Goal: Information Seeking & Learning: Learn about a topic

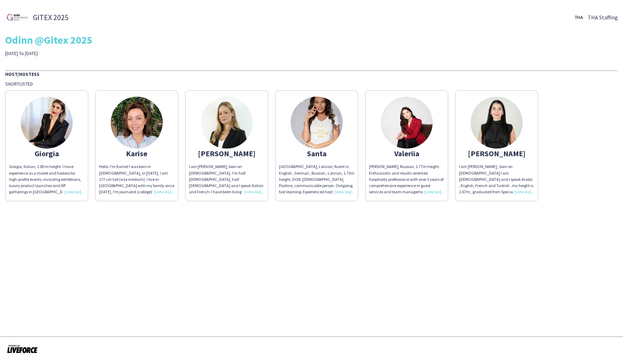
click at [317, 131] on img at bounding box center [317, 123] width 52 height 52
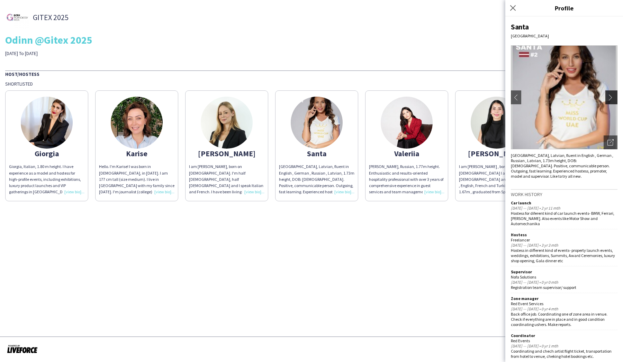
click at [610, 92] on button "chevron-right" at bounding box center [613, 97] width 14 height 14
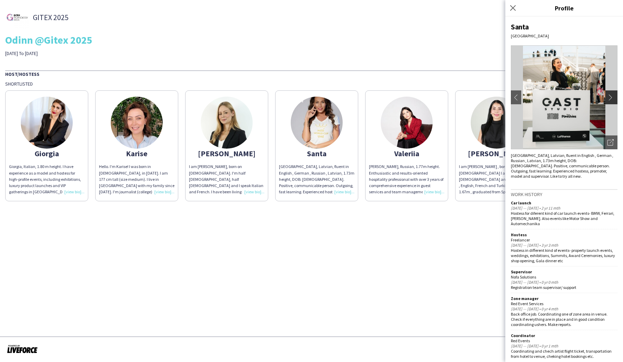
click at [610, 99] on app-icon "chevron-right" at bounding box center [613, 97] width 10 height 6
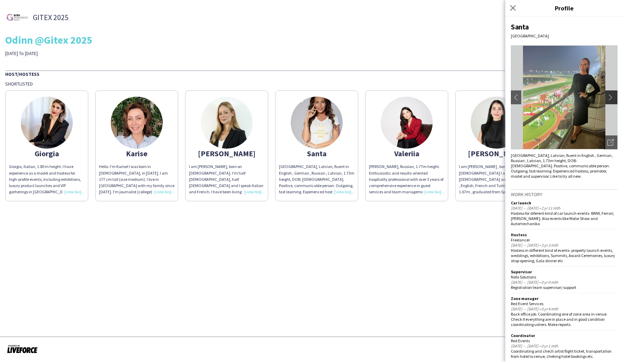
click at [611, 92] on button "chevron-right" at bounding box center [613, 97] width 14 height 14
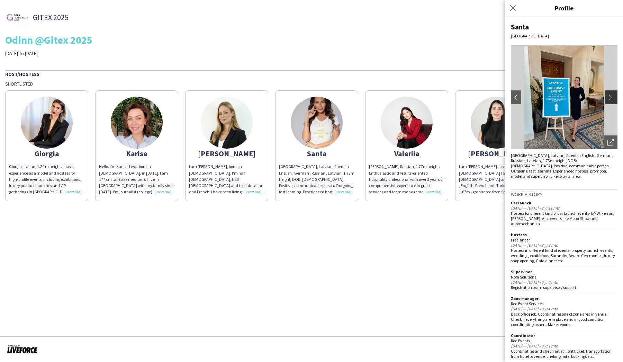
click at [611, 92] on button "chevron-right" at bounding box center [613, 97] width 14 height 14
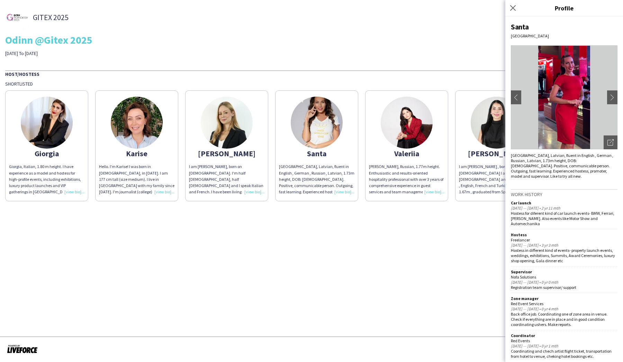
click at [571, 69] on img at bounding box center [564, 97] width 107 height 104
click at [610, 96] on app-icon "chevron-right" at bounding box center [613, 97] width 10 height 6
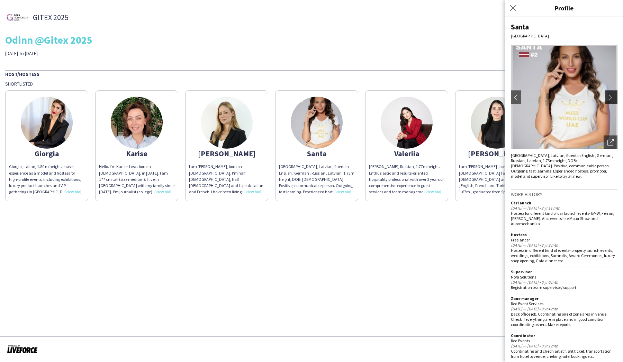
click at [610, 96] on app-icon "chevron-right" at bounding box center [613, 97] width 10 height 6
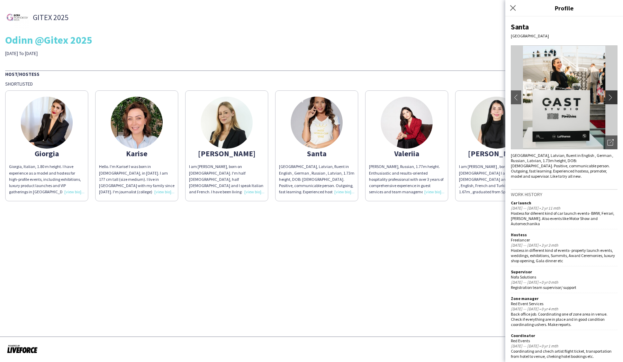
click at [610, 96] on app-icon "chevron-right" at bounding box center [613, 97] width 10 height 6
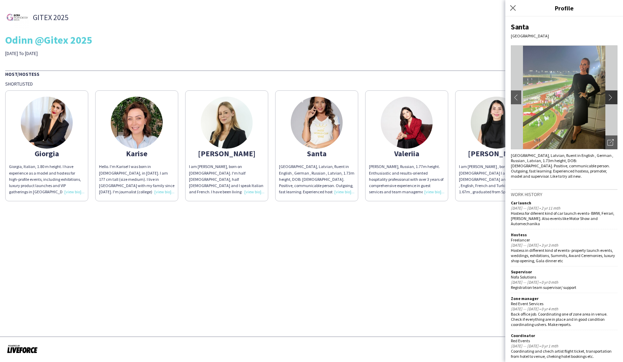
click at [610, 96] on app-icon "chevron-right" at bounding box center [613, 97] width 10 height 6
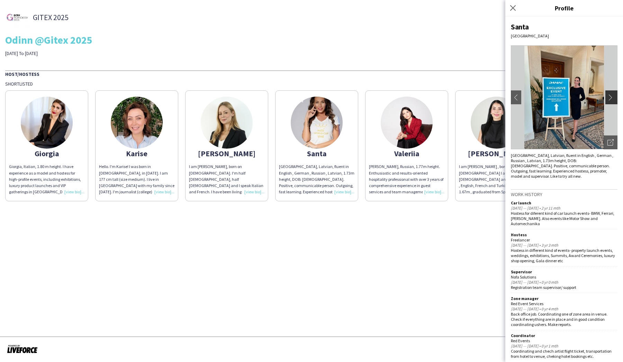
click at [610, 96] on app-icon "chevron-right" at bounding box center [613, 97] width 10 height 6
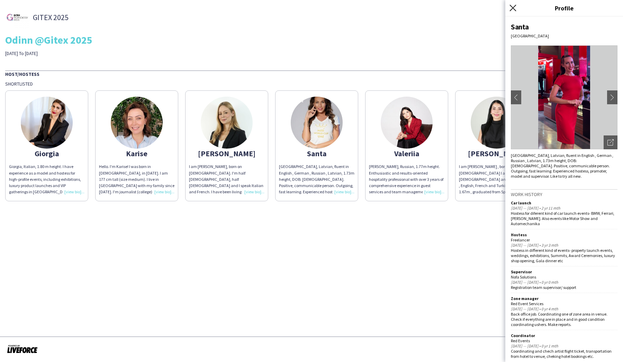
click at [513, 6] on icon "Close pop-in" at bounding box center [513, 8] width 7 height 7
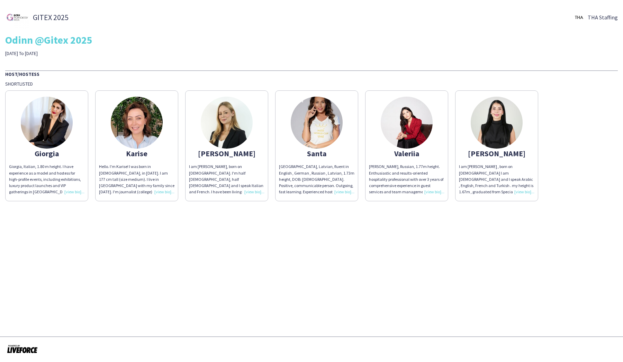
click at [412, 116] on img at bounding box center [407, 123] width 52 height 52
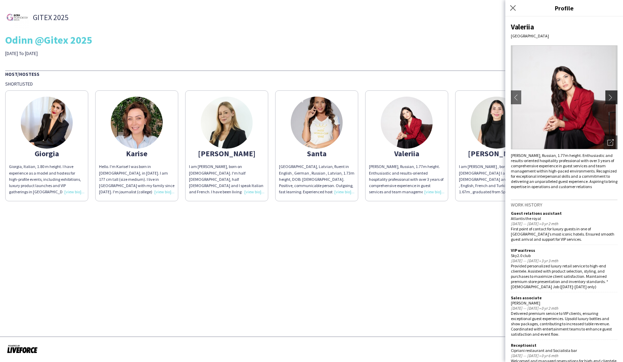
click at [606, 98] on button "chevron-right" at bounding box center [613, 97] width 14 height 14
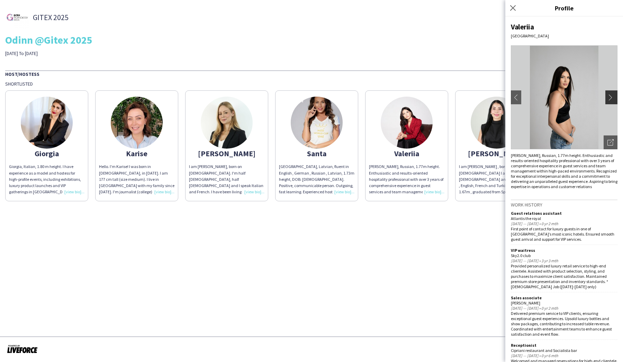
click at [610, 96] on app-icon "chevron-right" at bounding box center [613, 97] width 10 height 6
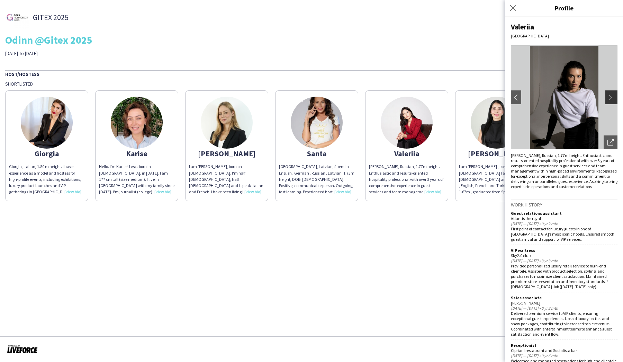
click at [609, 97] on app-icon "chevron-right" at bounding box center [613, 97] width 10 height 6
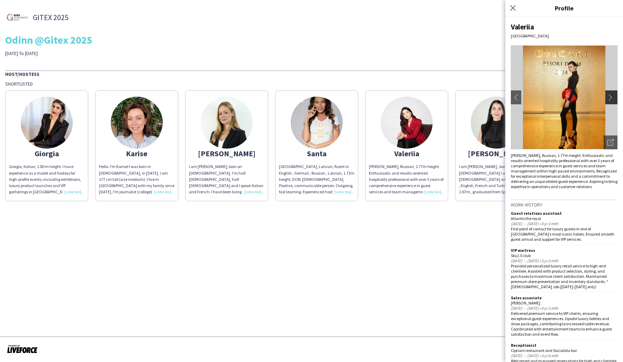
click at [609, 97] on app-icon "chevron-right" at bounding box center [613, 97] width 10 height 6
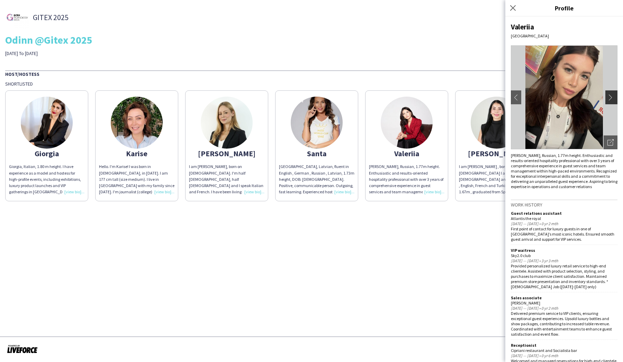
click at [609, 97] on app-icon "chevron-right" at bounding box center [613, 97] width 10 height 6
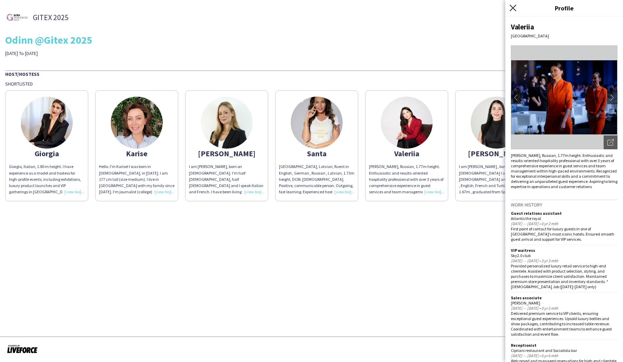
click at [513, 9] on icon "Close pop-in" at bounding box center [513, 8] width 7 height 7
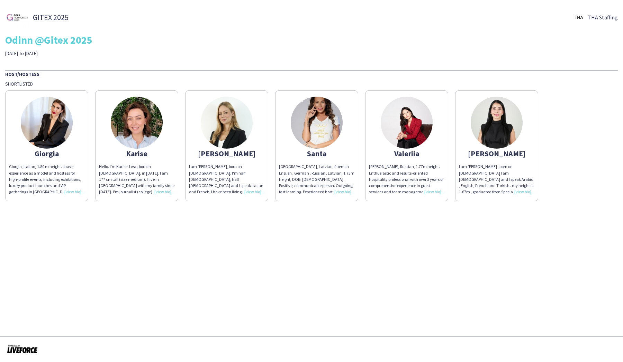
click at [128, 124] on img at bounding box center [137, 123] width 52 height 52
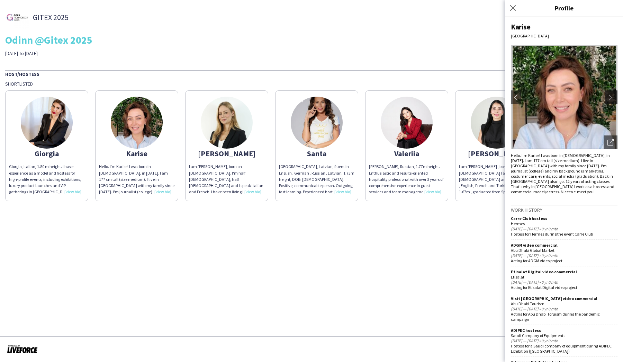
click at [612, 97] on app-icon "chevron-right" at bounding box center [613, 97] width 10 height 6
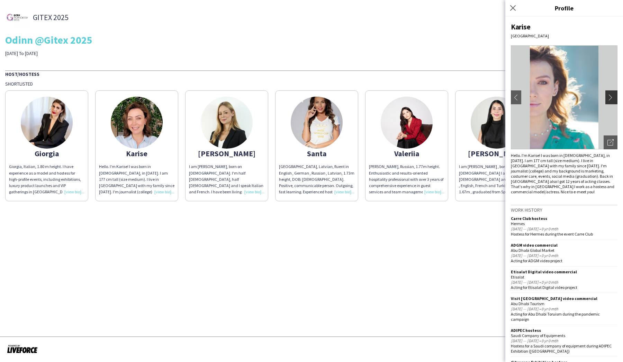
click at [612, 97] on app-icon "chevron-right" at bounding box center [613, 97] width 10 height 6
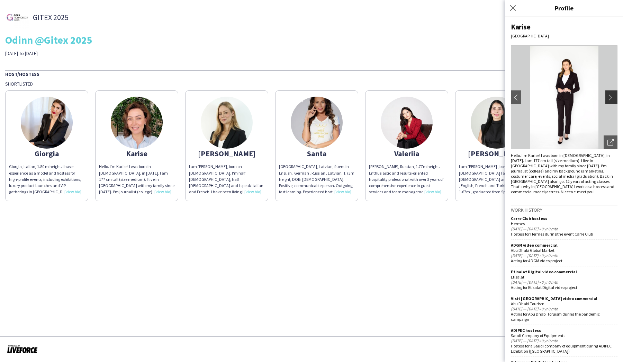
click at [612, 97] on app-icon "chevron-right" at bounding box center [613, 97] width 10 height 6
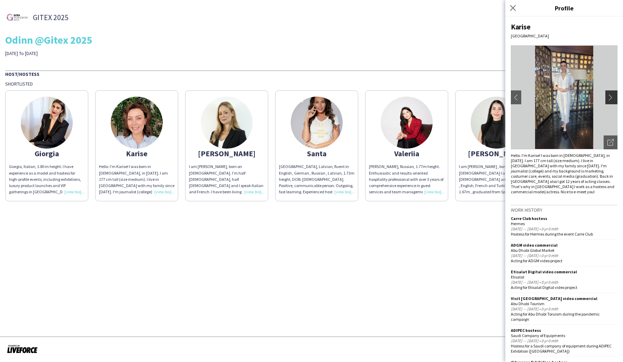
click at [613, 102] on button "chevron-right" at bounding box center [613, 97] width 14 height 14
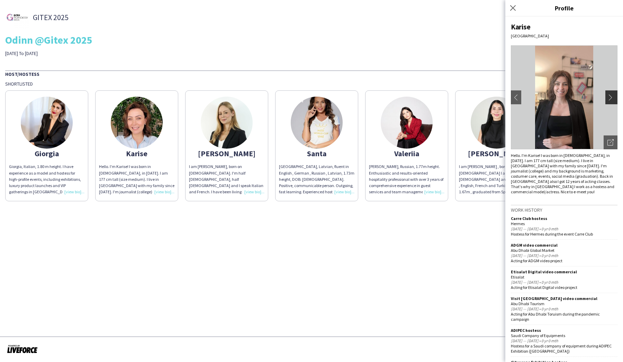
click at [613, 102] on button "chevron-right" at bounding box center [613, 97] width 14 height 14
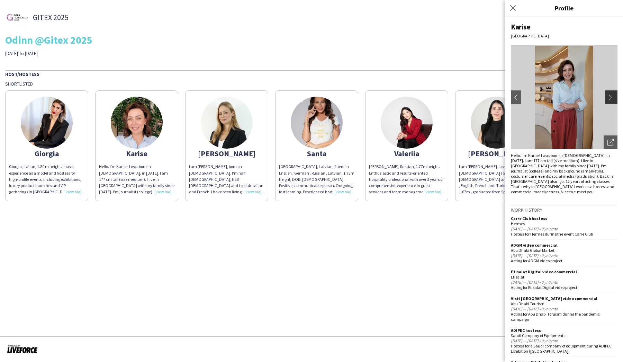
click at [612, 102] on button "chevron-right" at bounding box center [613, 97] width 14 height 14
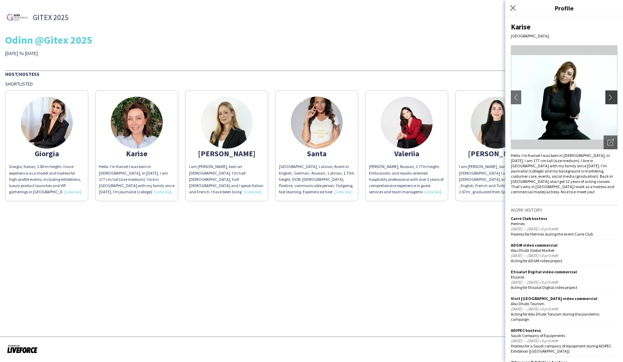
click at [608, 94] on app-icon "chevron-right" at bounding box center [613, 97] width 10 height 6
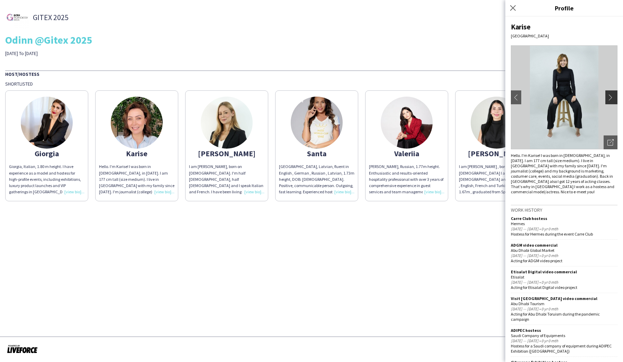
click at [608, 94] on app-icon "chevron-right" at bounding box center [613, 97] width 10 height 6
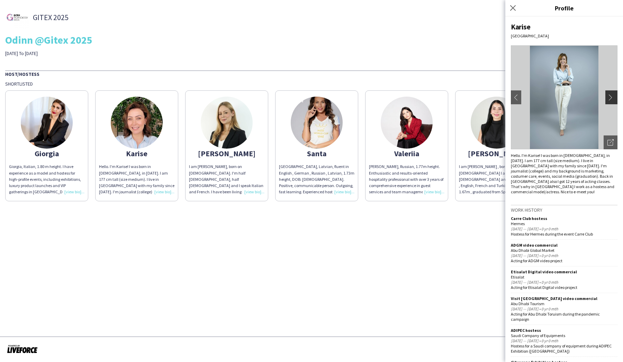
click at [608, 94] on app-icon "chevron-right" at bounding box center [613, 97] width 10 height 6
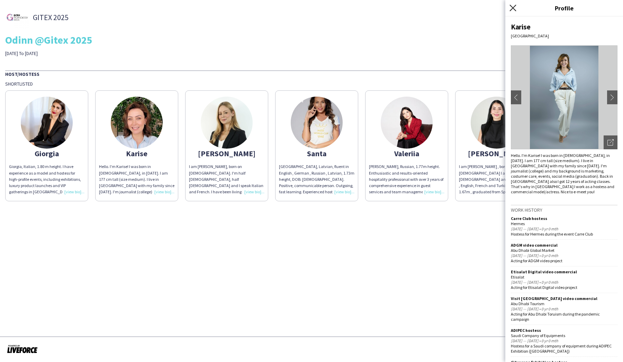
click at [510, 6] on icon "Close pop-in" at bounding box center [513, 8] width 7 height 7
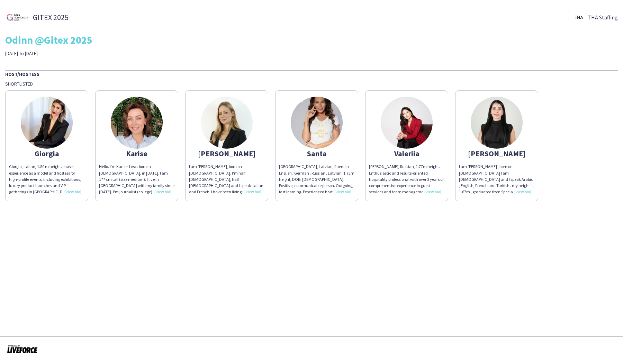
click at [483, 127] on img at bounding box center [497, 123] width 52 height 52
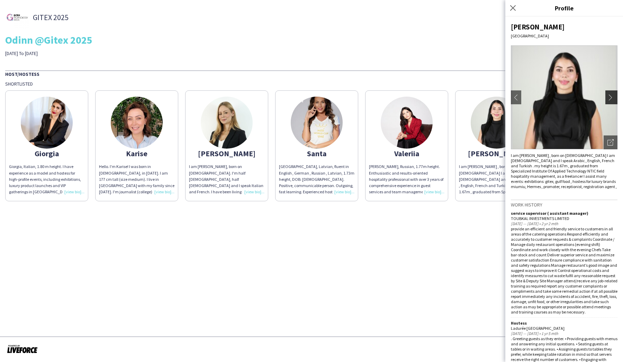
click at [610, 99] on app-icon "chevron-right" at bounding box center [613, 97] width 10 height 6
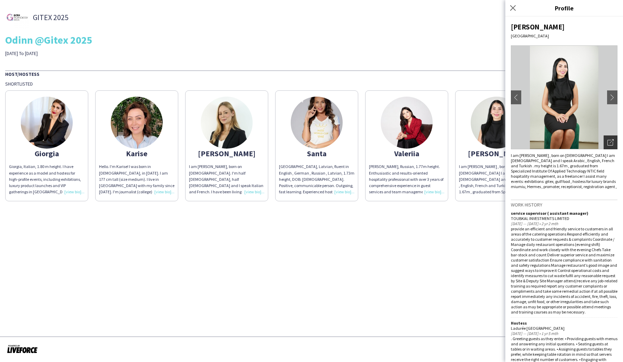
click at [608, 144] on icon "Open photos pop-in" at bounding box center [611, 142] width 6 height 6
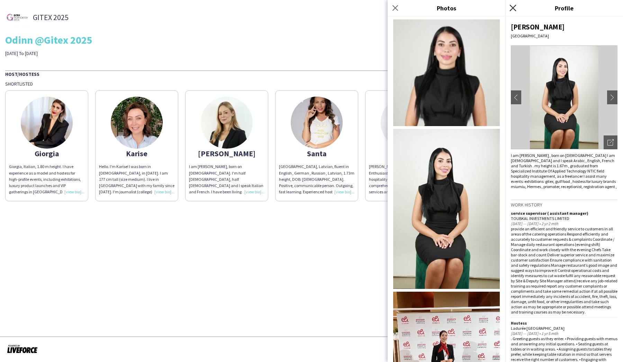
click at [512, 7] on icon at bounding box center [513, 8] width 7 height 7
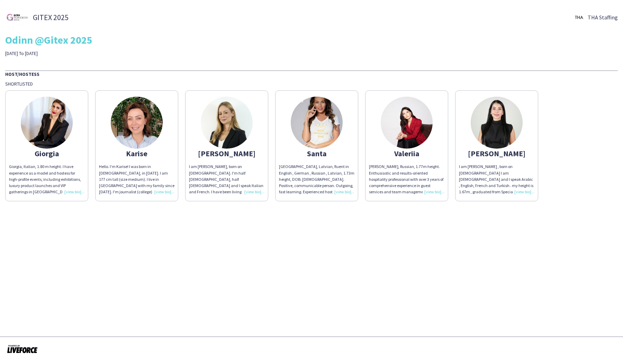
click at [225, 117] on img at bounding box center [227, 123] width 52 height 52
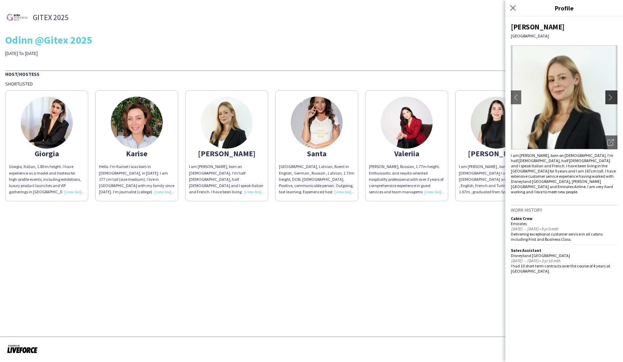
click at [609, 100] on app-icon "chevron-right" at bounding box center [613, 97] width 10 height 6
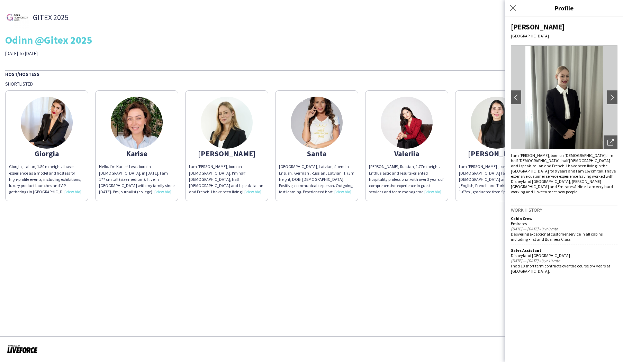
click at [559, 82] on img at bounding box center [564, 97] width 107 height 104
click at [611, 98] on app-icon "chevron-right" at bounding box center [613, 97] width 10 height 6
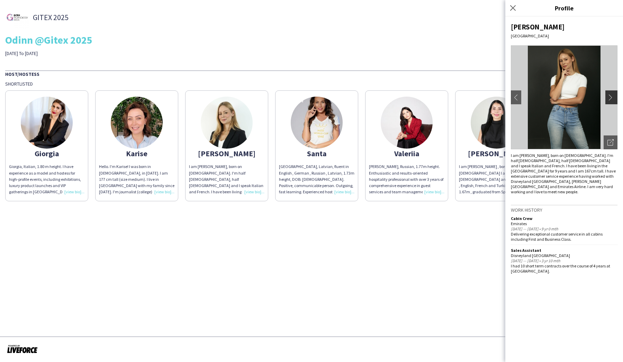
click at [609, 98] on app-icon "chevron-right" at bounding box center [613, 97] width 10 height 6
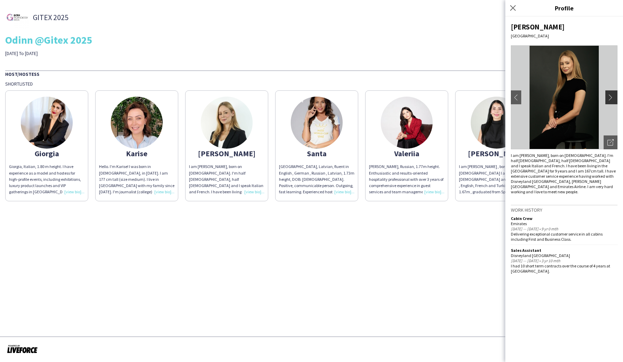
click at [609, 98] on app-icon "chevron-right" at bounding box center [613, 97] width 10 height 6
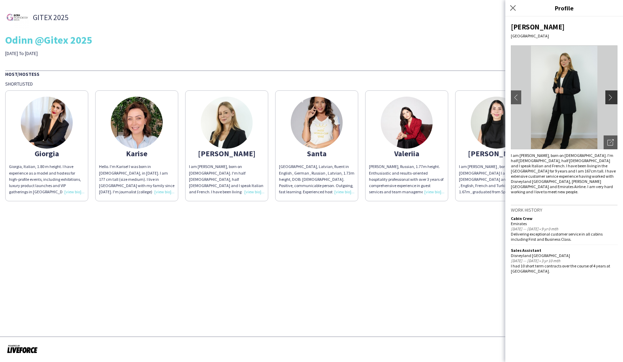
click at [609, 98] on app-icon "chevron-right" at bounding box center [613, 97] width 10 height 6
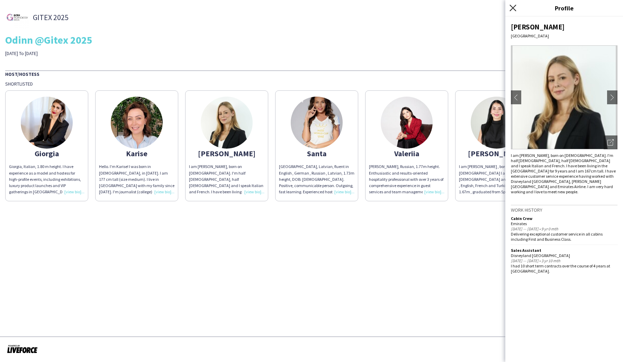
click at [511, 7] on icon at bounding box center [513, 8] width 7 height 7
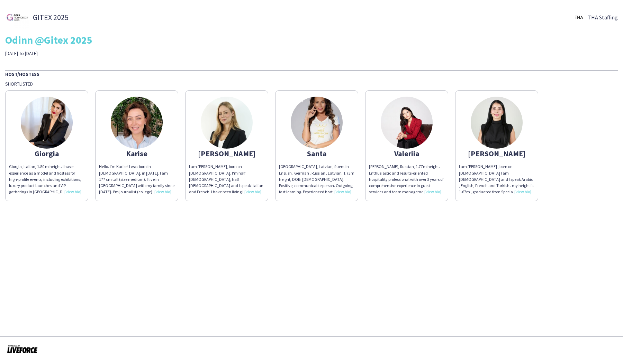
click at [517, 127] on img at bounding box center [497, 123] width 52 height 52
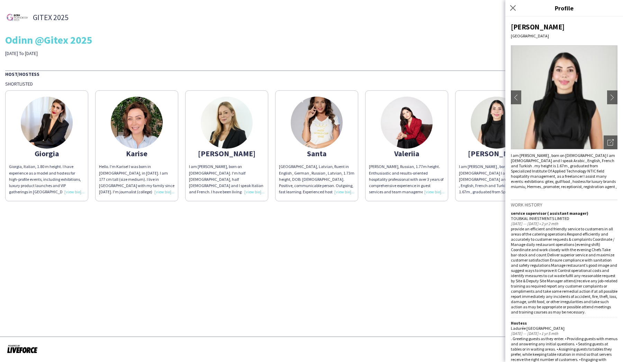
click at [342, 63] on div "GITEX 2025 THA Staffing Odinn @Gitex 2025 [DATE] To [DATE] Host/Hostess Shortli…" at bounding box center [311, 103] width 623 height 206
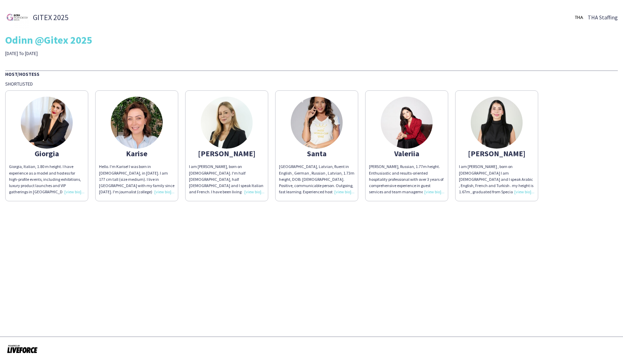
click at [409, 124] on img at bounding box center [407, 123] width 52 height 52
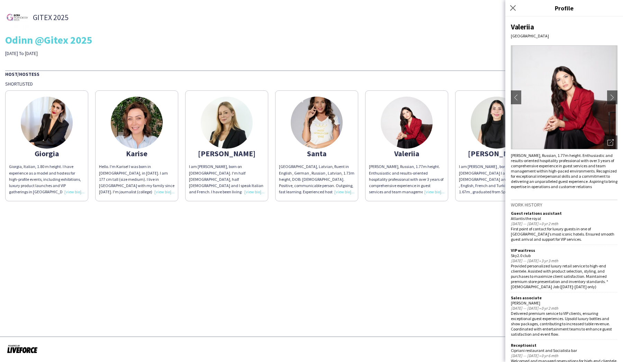
click at [566, 94] on img at bounding box center [564, 97] width 107 height 104
click at [613, 140] on icon "Open photos pop-in" at bounding box center [611, 142] width 6 height 6
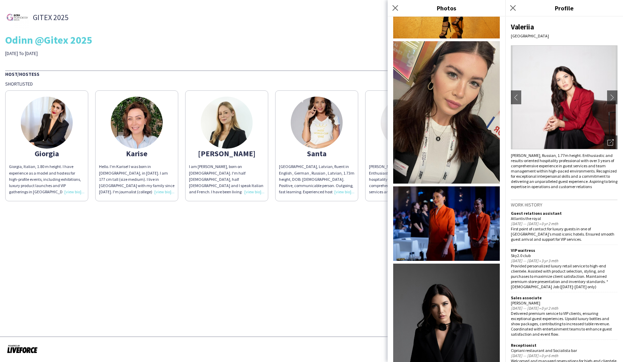
scroll to position [532, 0]
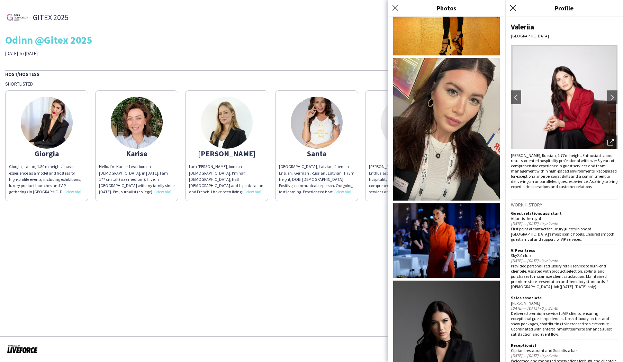
click at [514, 9] on icon at bounding box center [513, 8] width 7 height 7
